Goal: Transaction & Acquisition: Purchase product/service

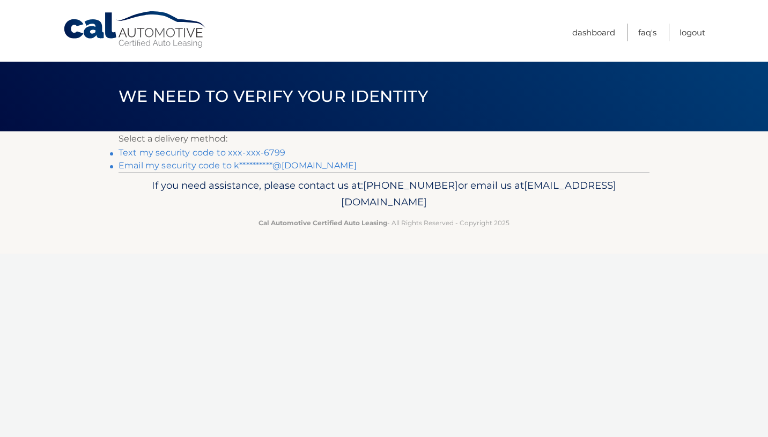
click at [262, 152] on link "Text my security code to xxx-xxx-6799" at bounding box center [201, 152] width 167 height 10
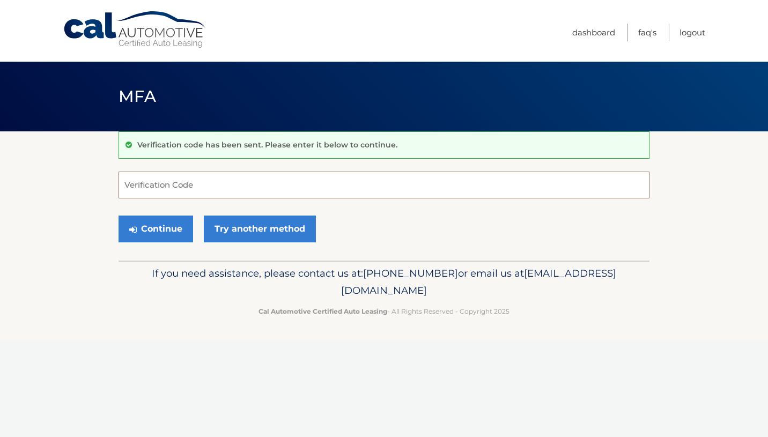
click at [153, 179] on input "Verification Code" at bounding box center [383, 185] width 531 height 27
type input "227540"
click at [118, 216] on button "Continue" at bounding box center [155, 229] width 75 height 27
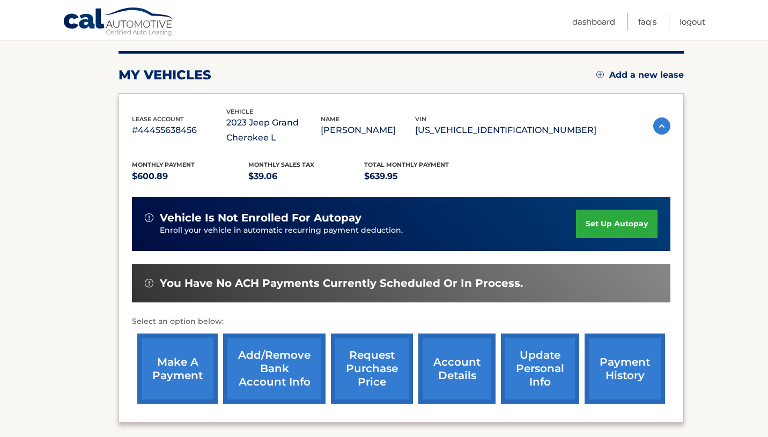
scroll to position [127, 0]
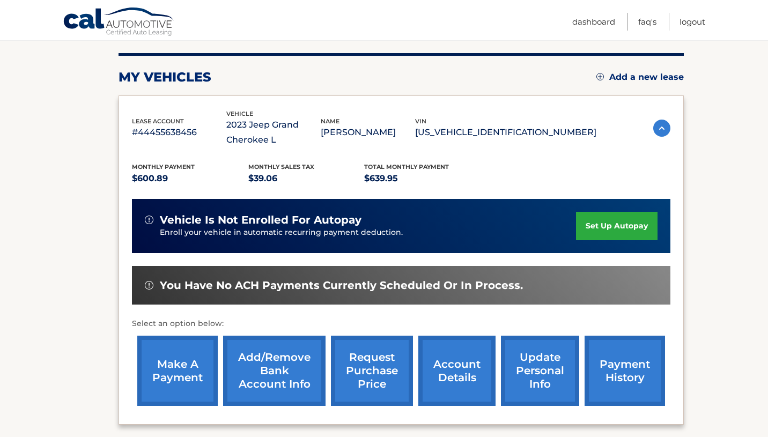
click at [187, 353] on link "make a payment" at bounding box center [177, 371] width 80 height 70
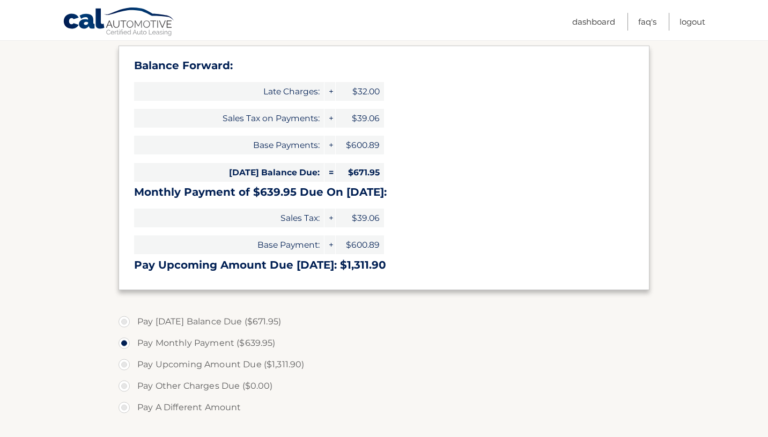
scroll to position [160, 0]
click at [125, 322] on label "Pay [DATE] Balance Due ($671.95)" at bounding box center [383, 320] width 531 height 21
click at [125, 322] on input "Pay [DATE] Balance Due ($671.95)" at bounding box center [128, 318] width 11 height 17
radio input "true"
type input "671.95"
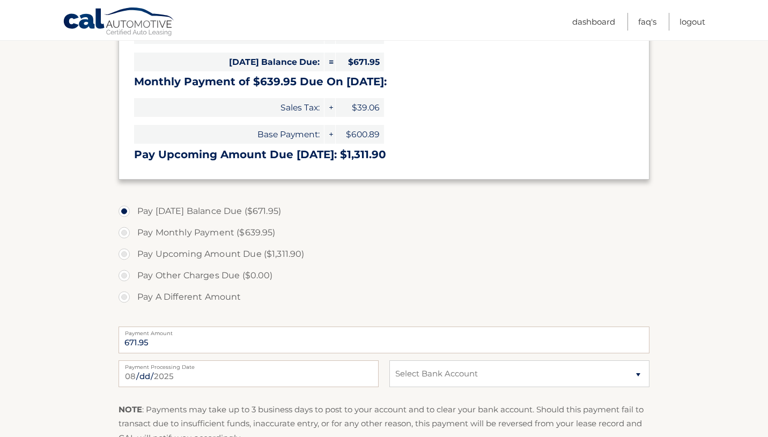
scroll to position [277, 0]
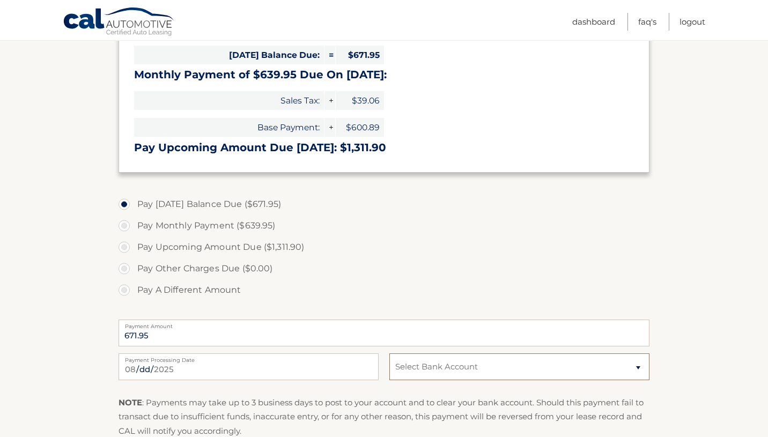
click at [636, 367] on select "Select Bank Account Checking BANK OF AMERICA, N.A. *****9628 Checking TRUIST BA…" at bounding box center [519, 366] width 260 height 27
select select "YjMxMTY3ZTItOWZjZC00N2Y4LWJlMTMtOTk4NjMxMjA3YjM0"
click at [389, 353] on select "Select Bank Account Checking BANK OF AMERICA, N.A. *****9628 Checking TRUIST BA…" at bounding box center [519, 366] width 260 height 27
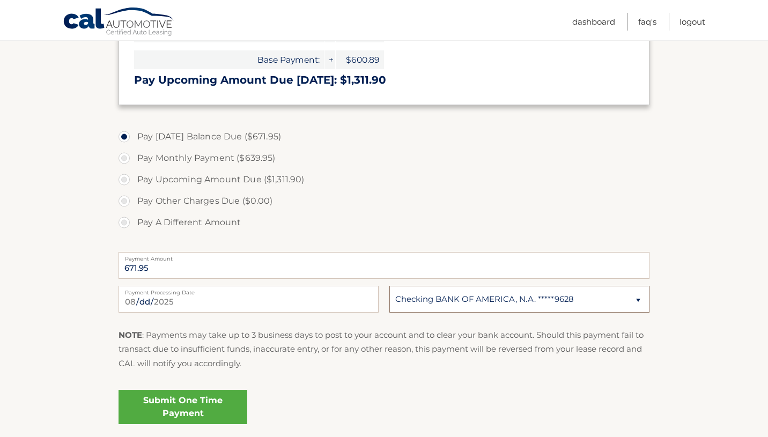
scroll to position [369, 0]
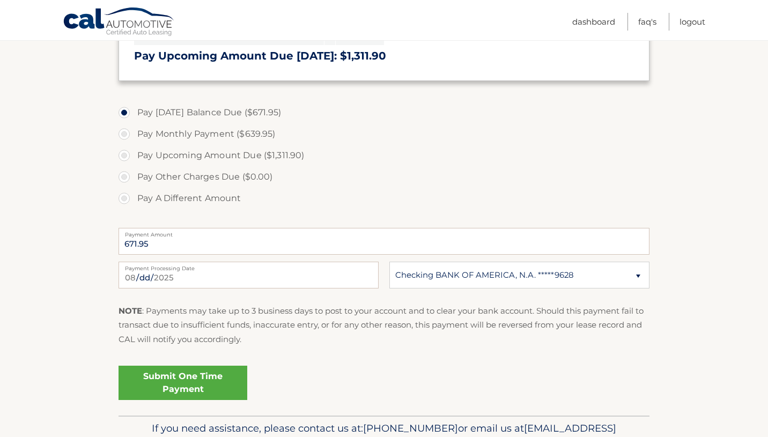
click at [197, 385] on link "Submit One Time Payment" at bounding box center [182, 383] width 129 height 34
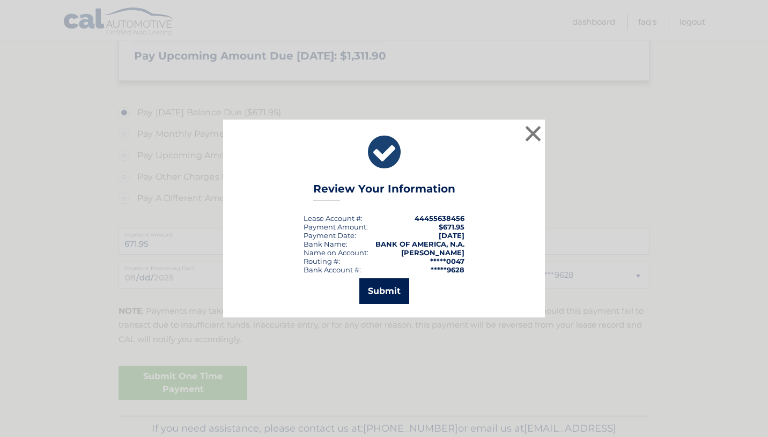
click at [389, 289] on button "Submit" at bounding box center [384, 291] width 50 height 26
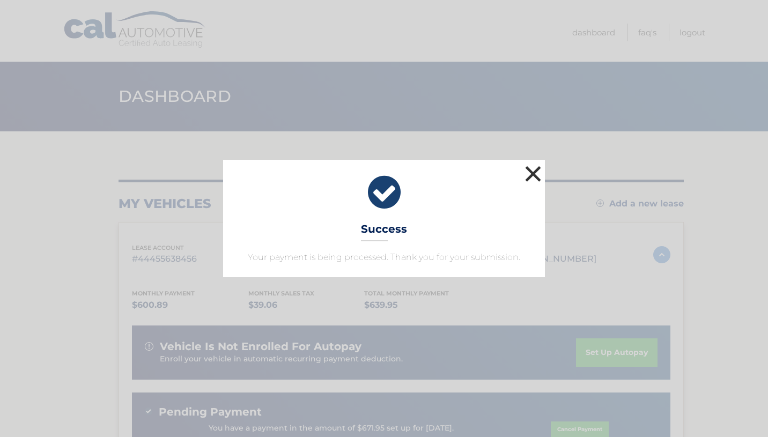
click at [535, 171] on button "×" at bounding box center [532, 173] width 21 height 21
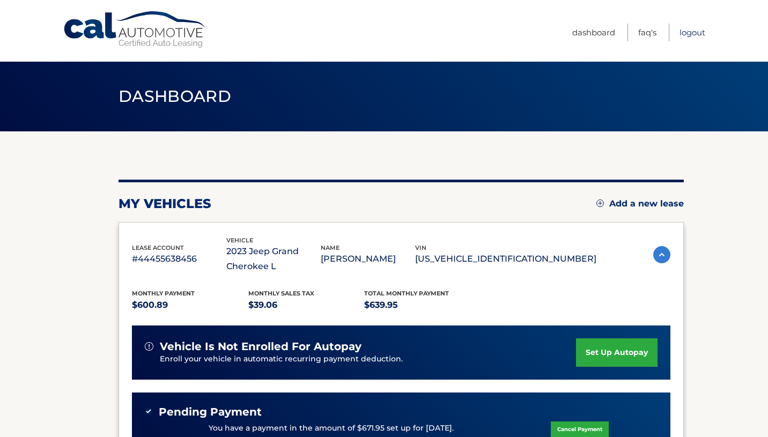
click at [686, 32] on link "Logout" at bounding box center [692, 33] width 26 height 18
